Goal: Check status: Check status

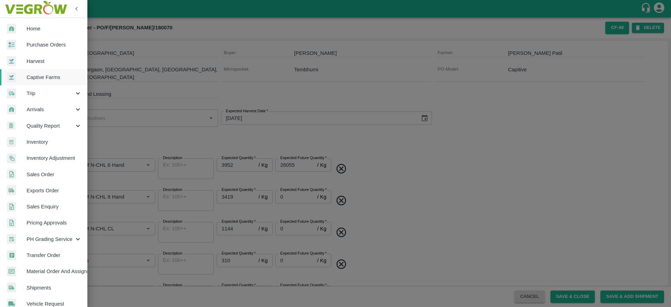
scroll to position [21, 0]
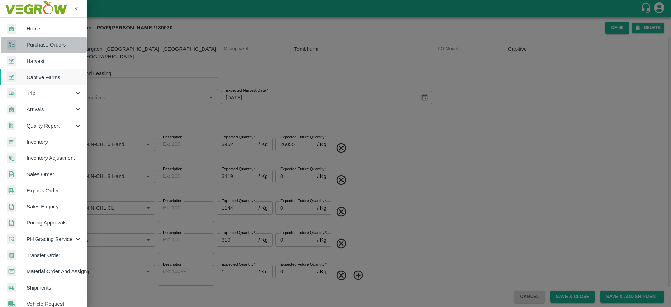
click at [42, 45] on span "Purchase Orders" at bounding box center [54, 45] width 55 height 8
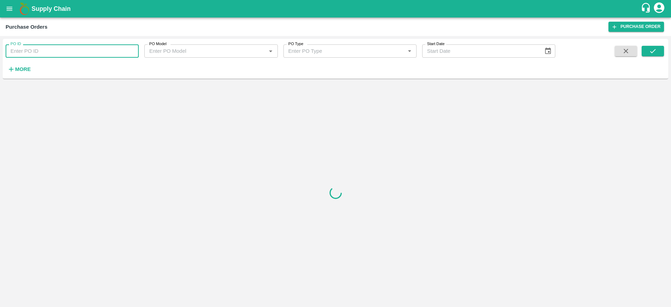
click at [58, 46] on input "PO ID" at bounding box center [72, 50] width 133 height 13
paste input "180088."
type input "180088"
click at [653, 49] on icon "submit" at bounding box center [653, 51] width 8 height 8
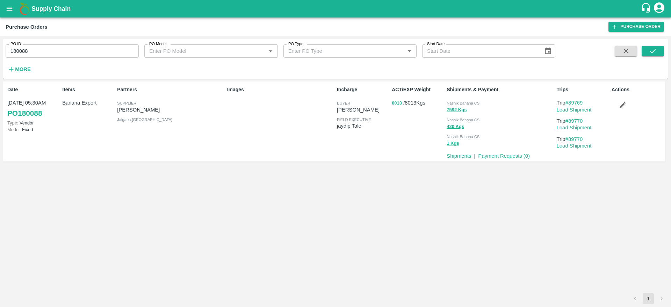
click at [586, 147] on link "Load Shipment" at bounding box center [573, 146] width 35 height 6
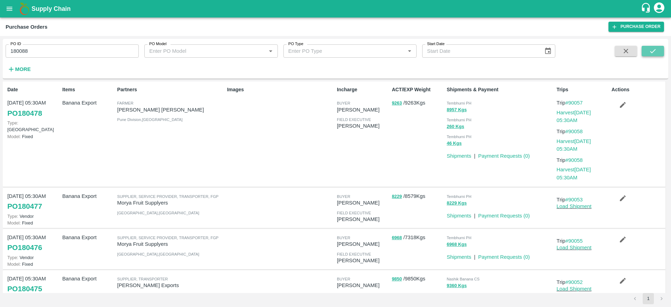
click at [652, 53] on icon "submit" at bounding box center [653, 51] width 8 height 8
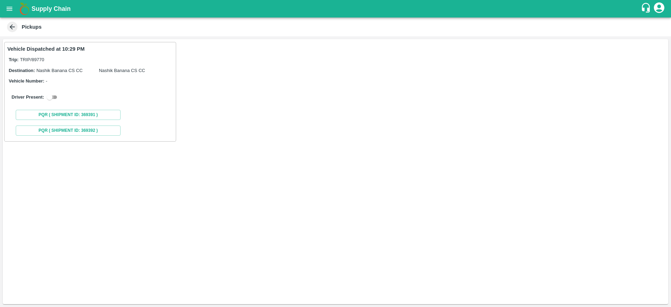
click at [50, 98] on input "checkbox" at bounding box center [49, 97] width 25 height 8
checkbox input "true"
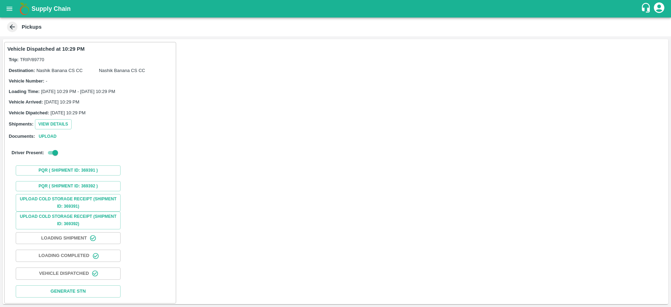
scroll to position [2, 0]
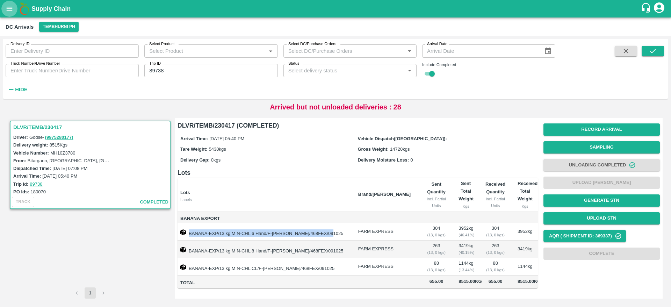
click at [4, 13] on button "open drawer" at bounding box center [9, 9] width 16 height 16
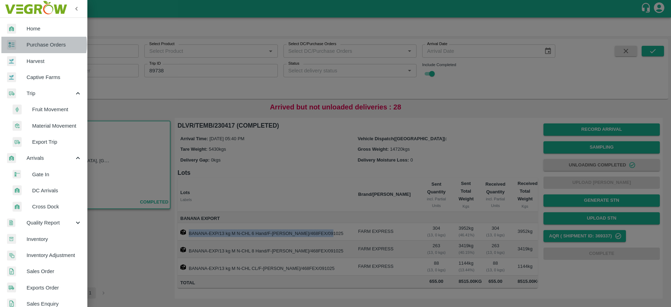
click at [42, 44] on span "Purchase Orders" at bounding box center [54, 45] width 55 height 8
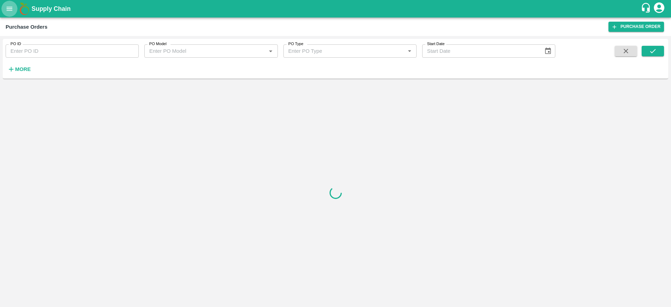
click at [9, 3] on button "open drawer" at bounding box center [9, 9] width 16 height 16
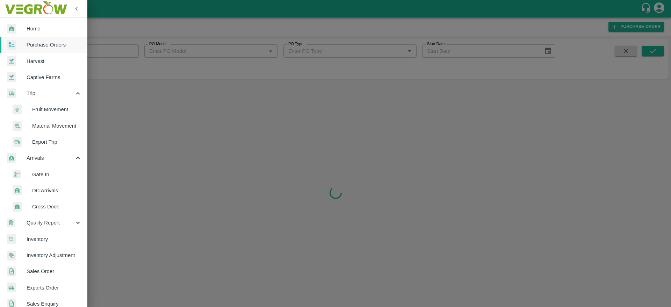
click at [49, 189] on span "DC Arrivals" at bounding box center [57, 191] width 50 height 8
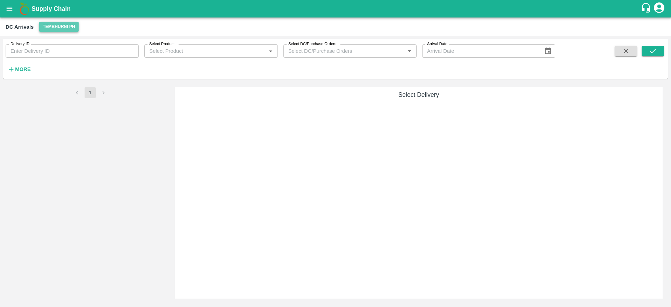
click at [50, 23] on button "Tembhurni PH" at bounding box center [58, 27] width 39 height 10
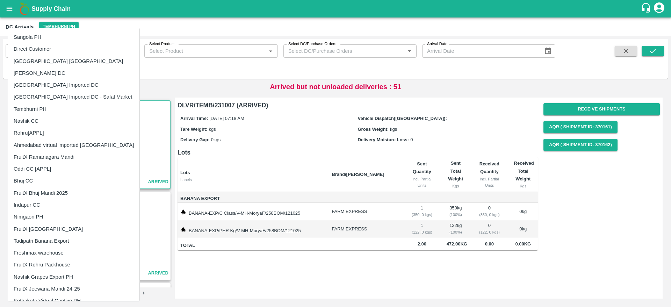
scroll to position [200, 0]
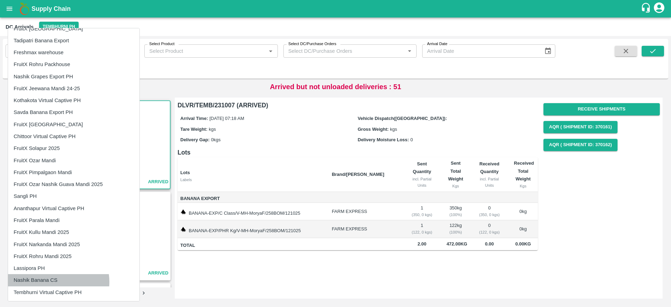
click at [51, 282] on li "Nashik Banana CS" at bounding box center [73, 280] width 131 height 12
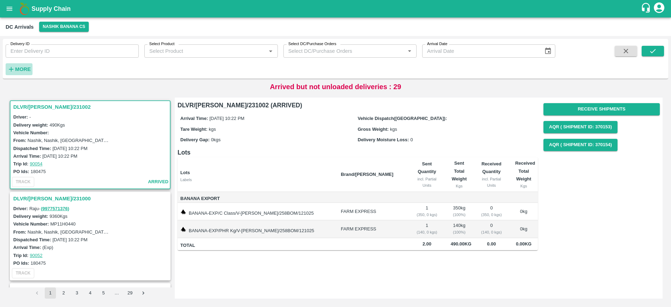
click at [13, 71] on icon "button" at bounding box center [11, 69] width 8 height 8
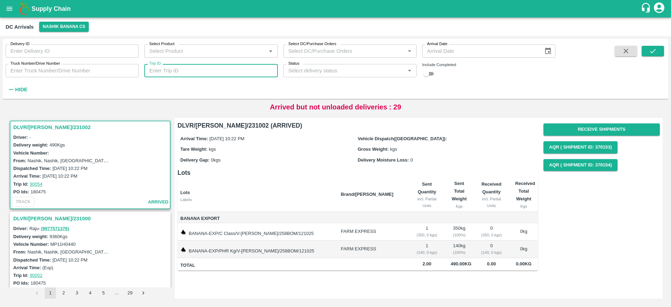
click at [232, 71] on input "Trip ID" at bounding box center [210, 70] width 133 height 13
type input "89769"
click at [428, 73] on input "checkbox" at bounding box center [426, 74] width 25 height 8
checkbox input "true"
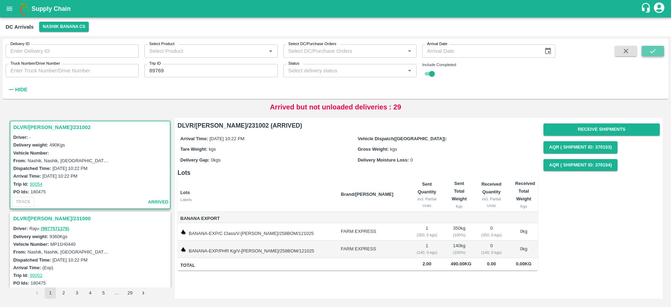
click at [653, 49] on icon "submit" at bounding box center [653, 51] width 8 height 8
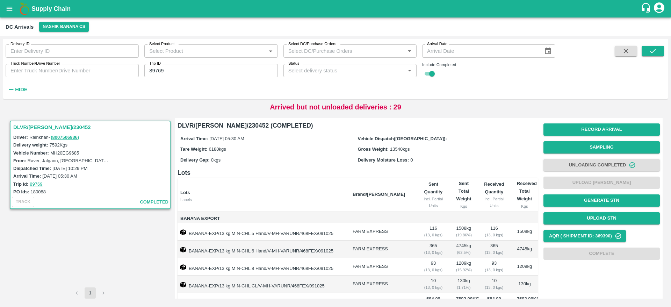
scroll to position [18, 0]
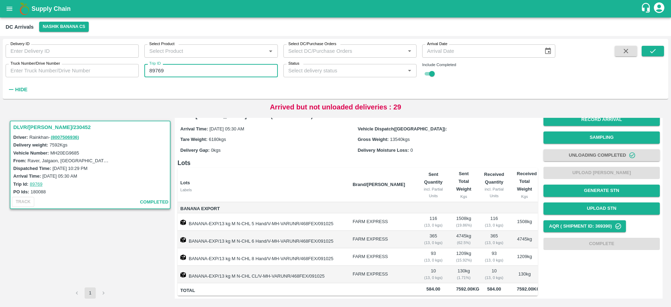
click at [200, 75] on input "89769" at bounding box center [210, 70] width 133 height 13
type input "89770"
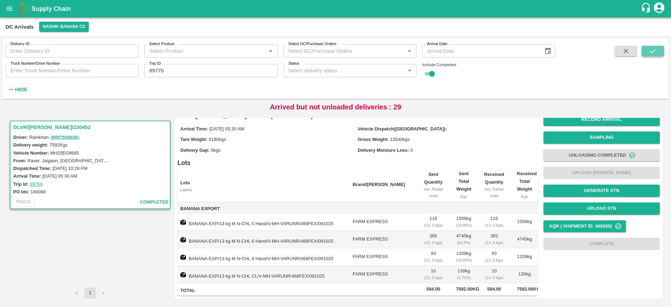
click at [650, 52] on icon "submit" at bounding box center [653, 51] width 8 height 8
